Goal: Information Seeking & Learning: Learn about a topic

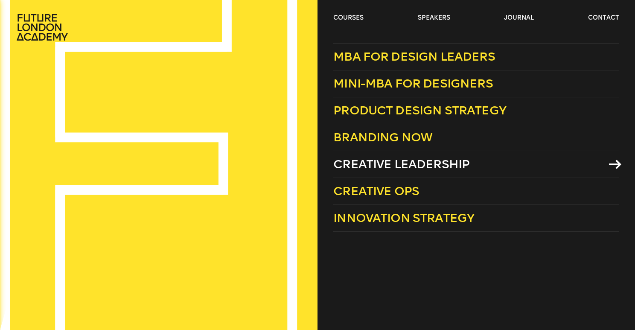
click at [364, 161] on span "Creative Leadership" at bounding box center [401, 164] width 136 height 14
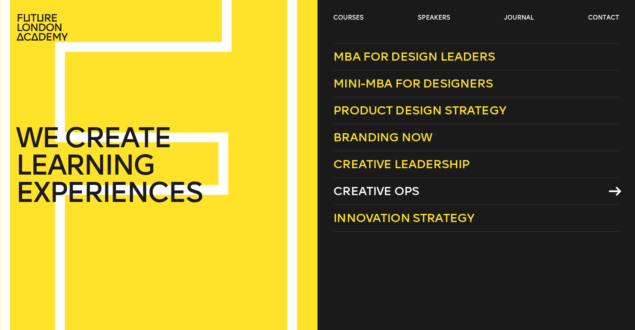
click at [372, 195] on span "Creative Ops" at bounding box center [376, 191] width 86 height 14
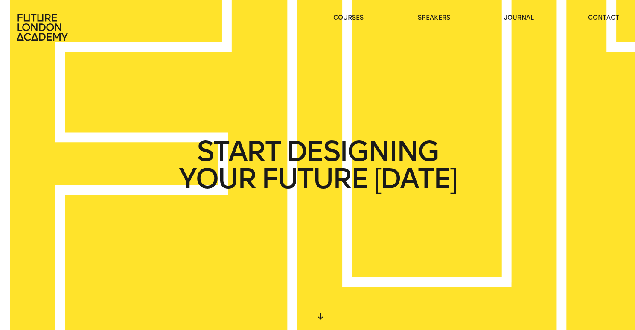
click at [273, 161] on span "START" at bounding box center [239, 151] width 84 height 27
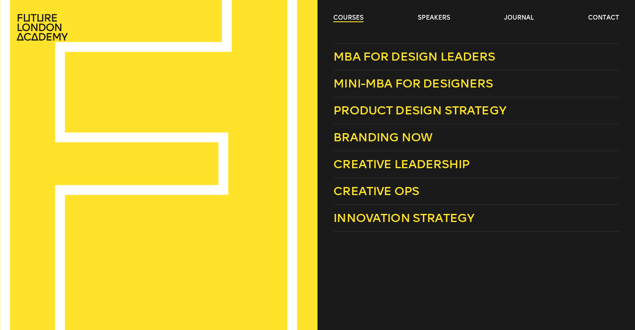
click at [358, 14] on link "courses" at bounding box center [348, 18] width 30 height 9
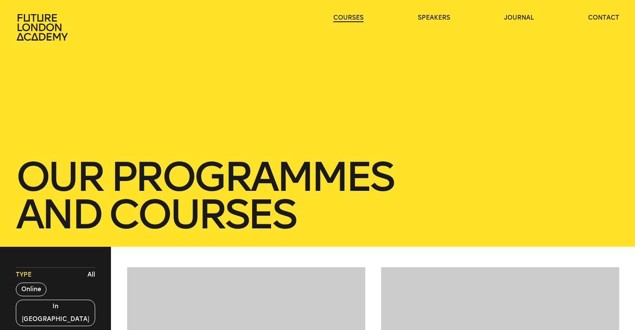
click at [348, 15] on link "courses" at bounding box center [348, 18] width 30 height 9
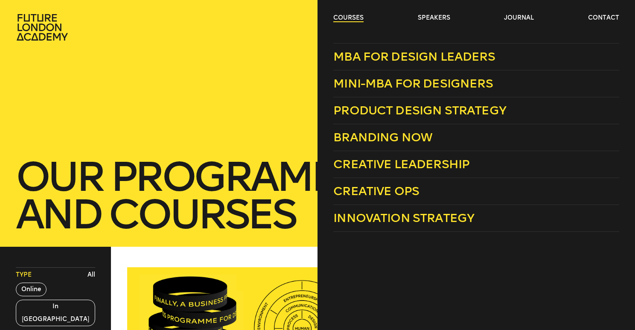
click at [354, 18] on link "courses" at bounding box center [348, 18] width 30 height 9
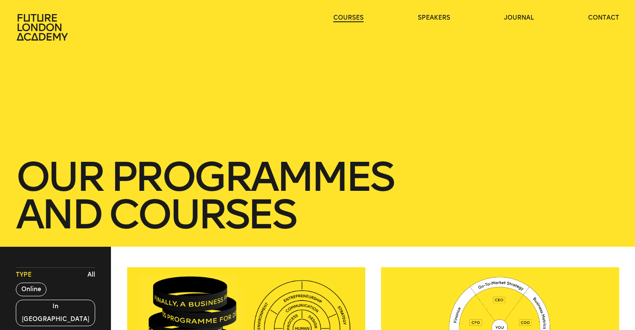
click at [354, 18] on link "courses" at bounding box center [348, 18] width 30 height 9
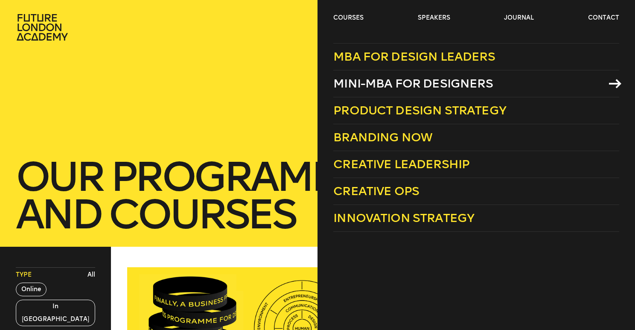
click at [391, 85] on span "Mini-MBA for Designers" at bounding box center [413, 83] width 160 height 14
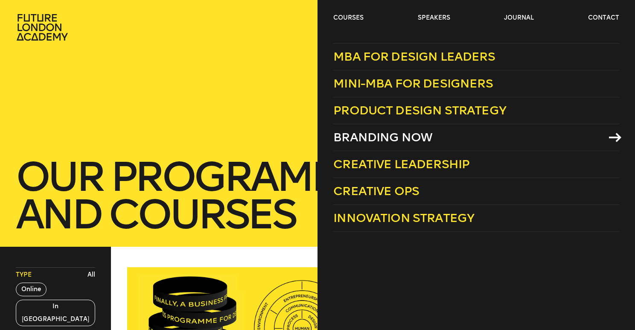
click at [373, 137] on span "Branding Now" at bounding box center [382, 137] width 99 height 14
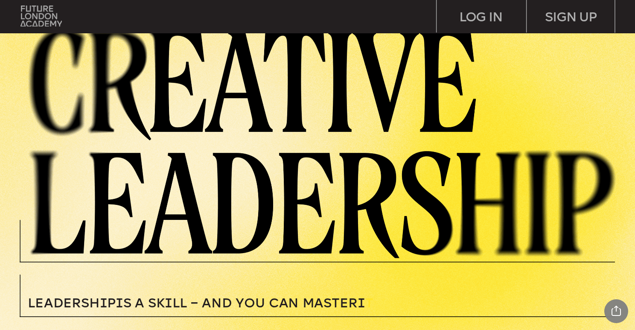
scroll to position [4, 0]
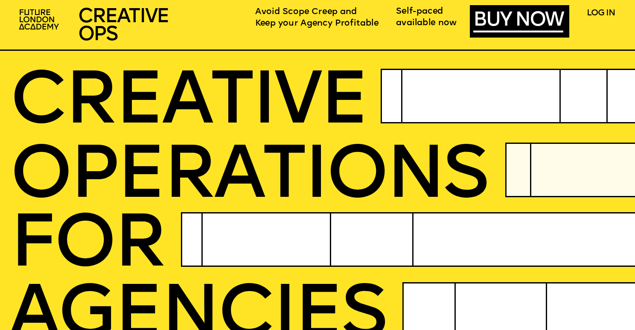
click at [420, 14] on span "Self-paced" at bounding box center [419, 11] width 47 height 8
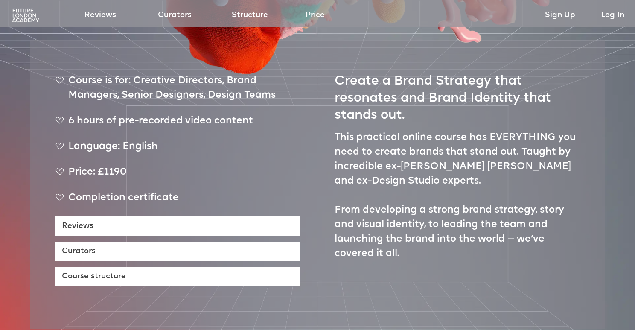
scroll to position [338, 0]
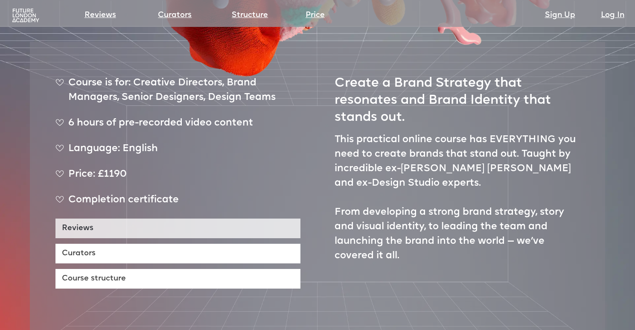
click at [234, 218] on link "Reviews" at bounding box center [177, 228] width 245 height 20
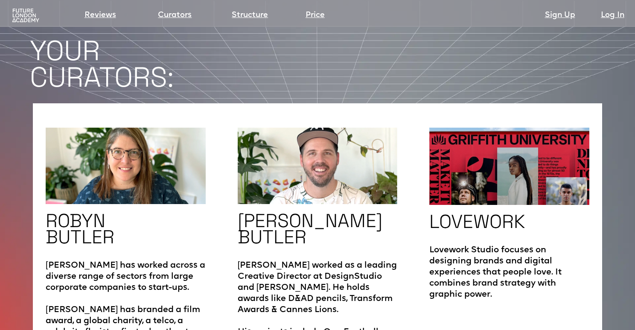
scroll to position [1340, 0]
